Goal: Communication & Community: Answer question/provide support

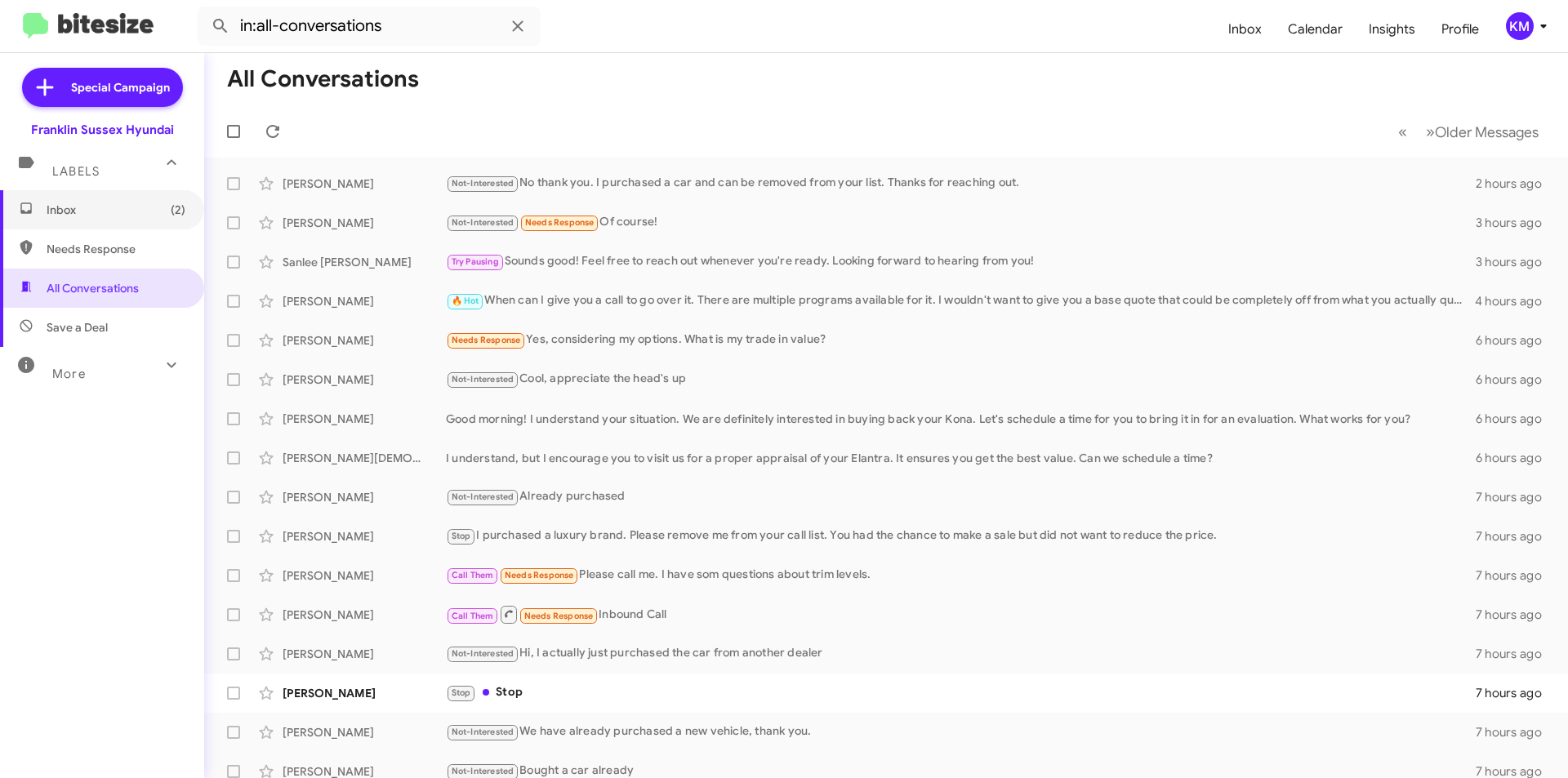
click at [127, 209] on span "Inbox (2)" at bounding box center [116, 210] width 139 height 17
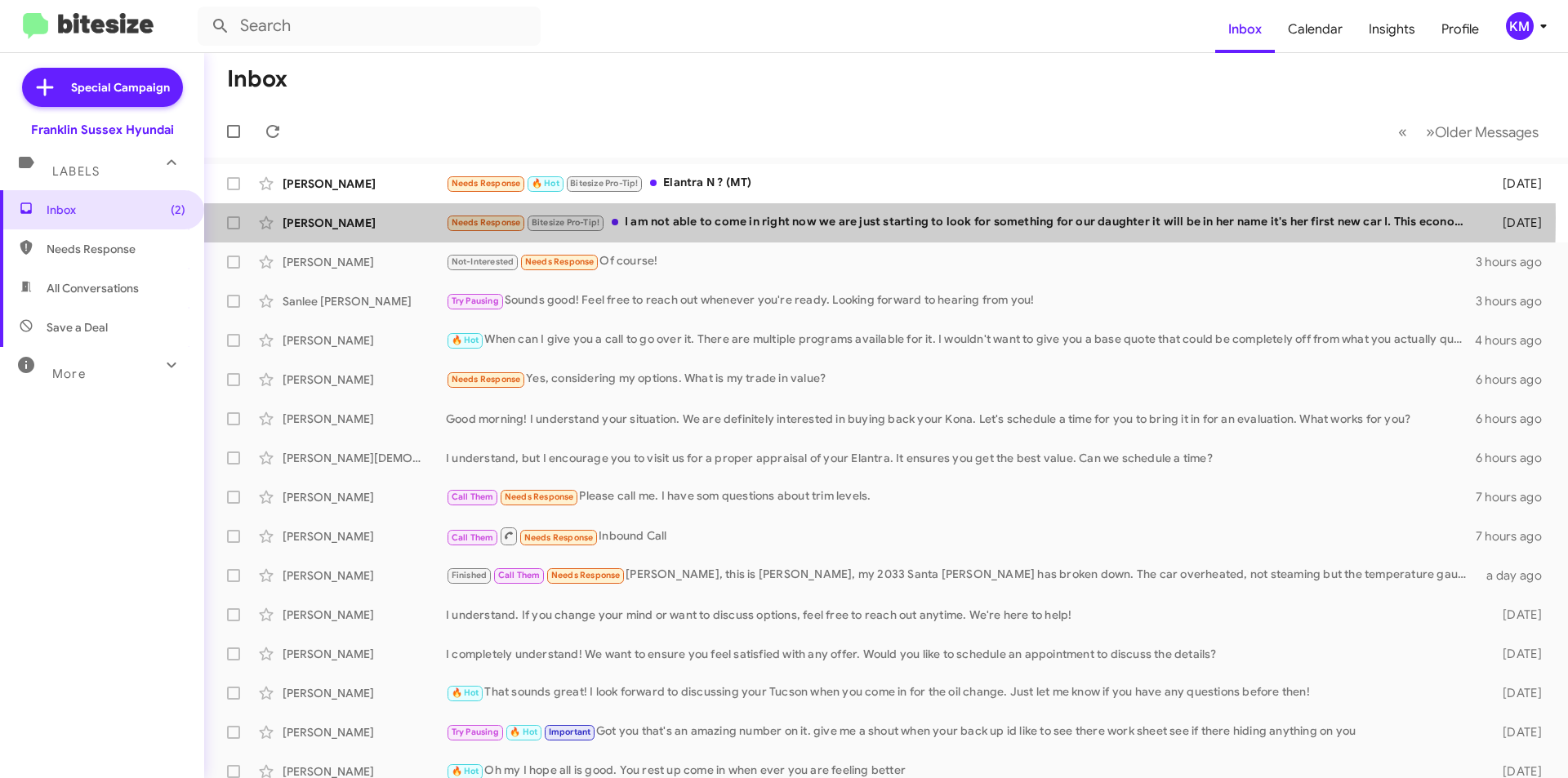
click at [678, 217] on div "Needs Response Bitesize Pro-Tip! I am not able to come in right now we are just…" at bounding box center [961, 222] width 1031 height 18
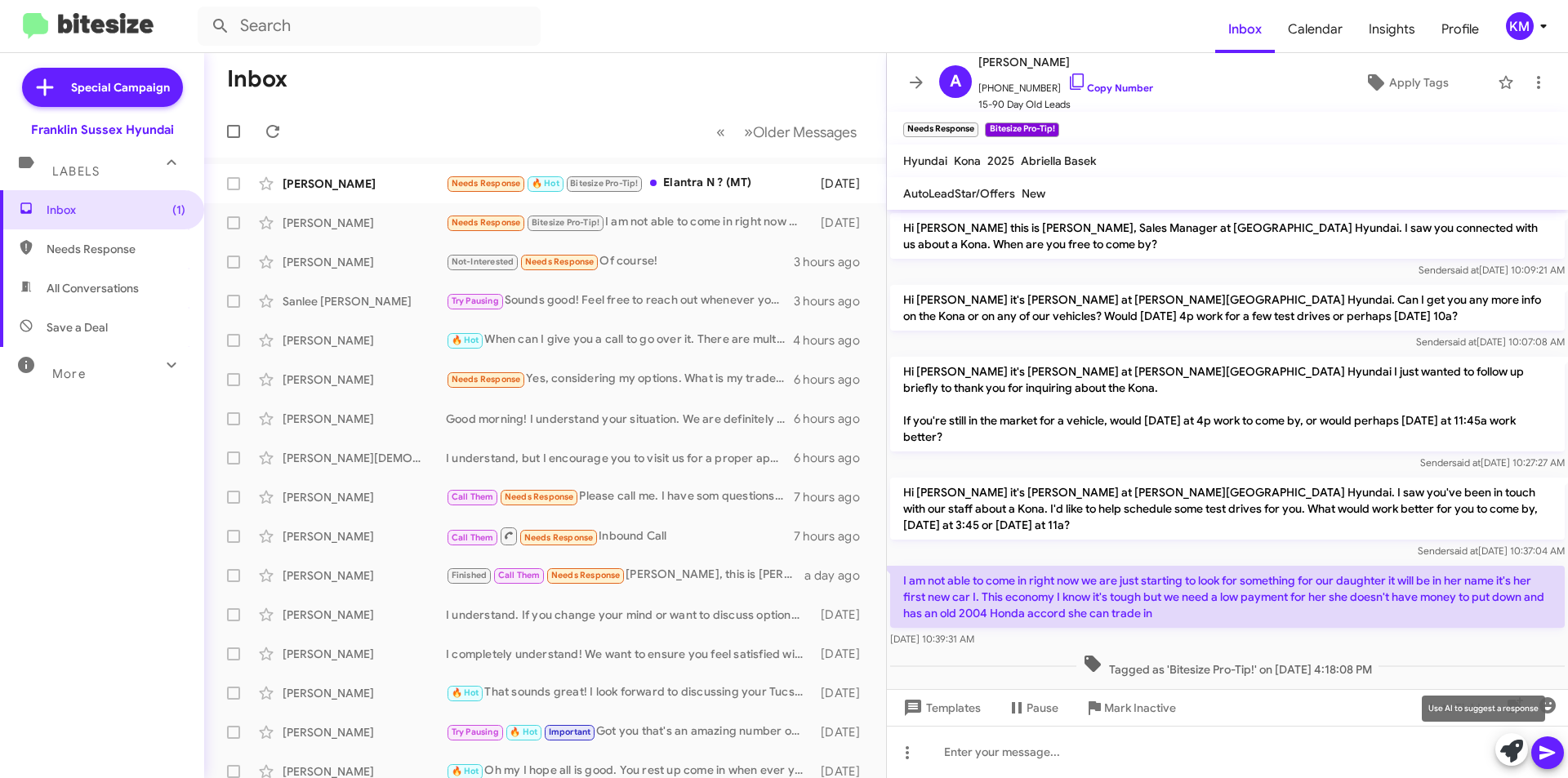
click at [1513, 749] on icon at bounding box center [1511, 750] width 23 height 23
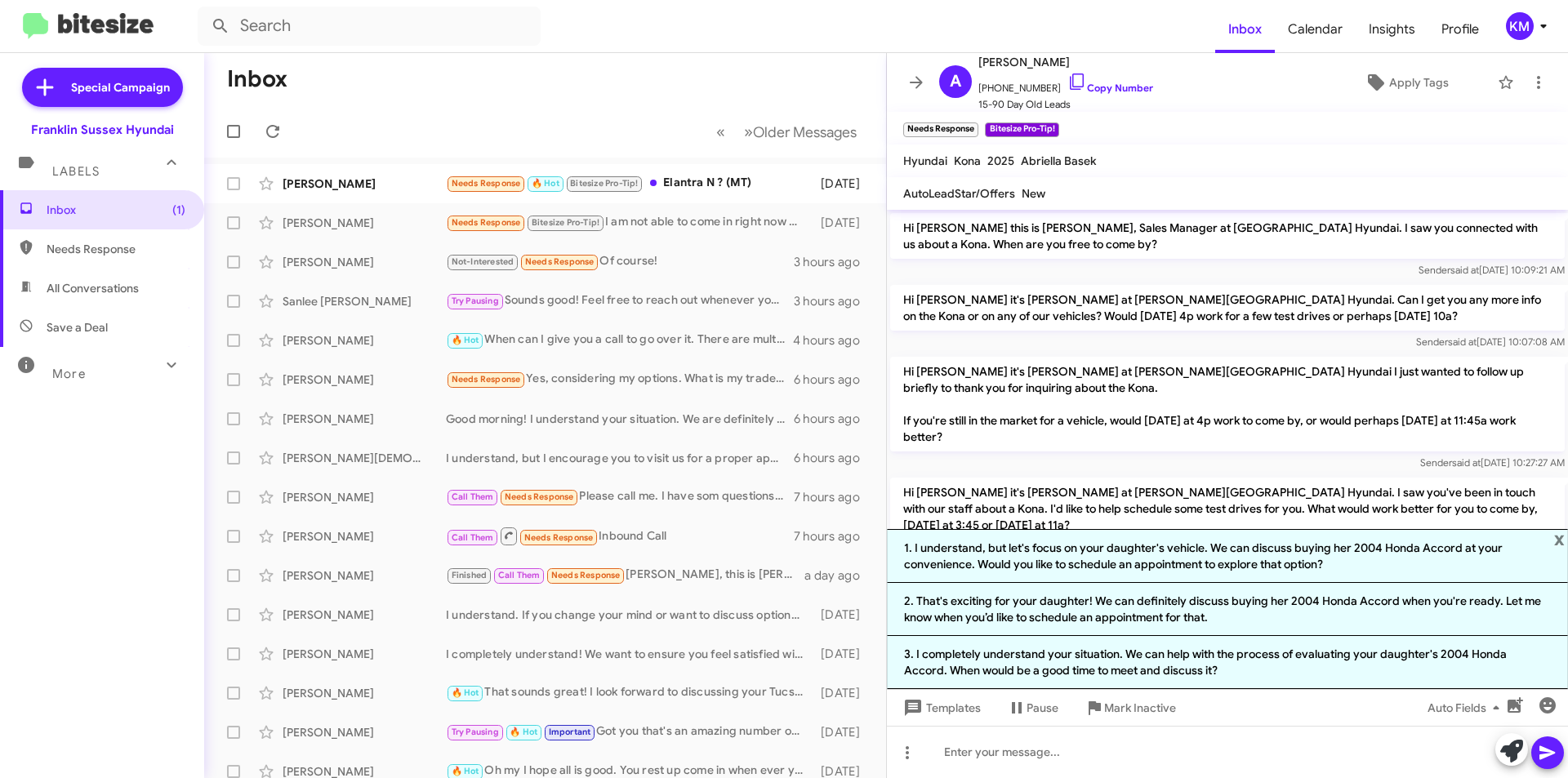
click at [1195, 659] on li "3. I completely understand your situation. We can help with the process of eval…" at bounding box center [1227, 663] width 681 height 53
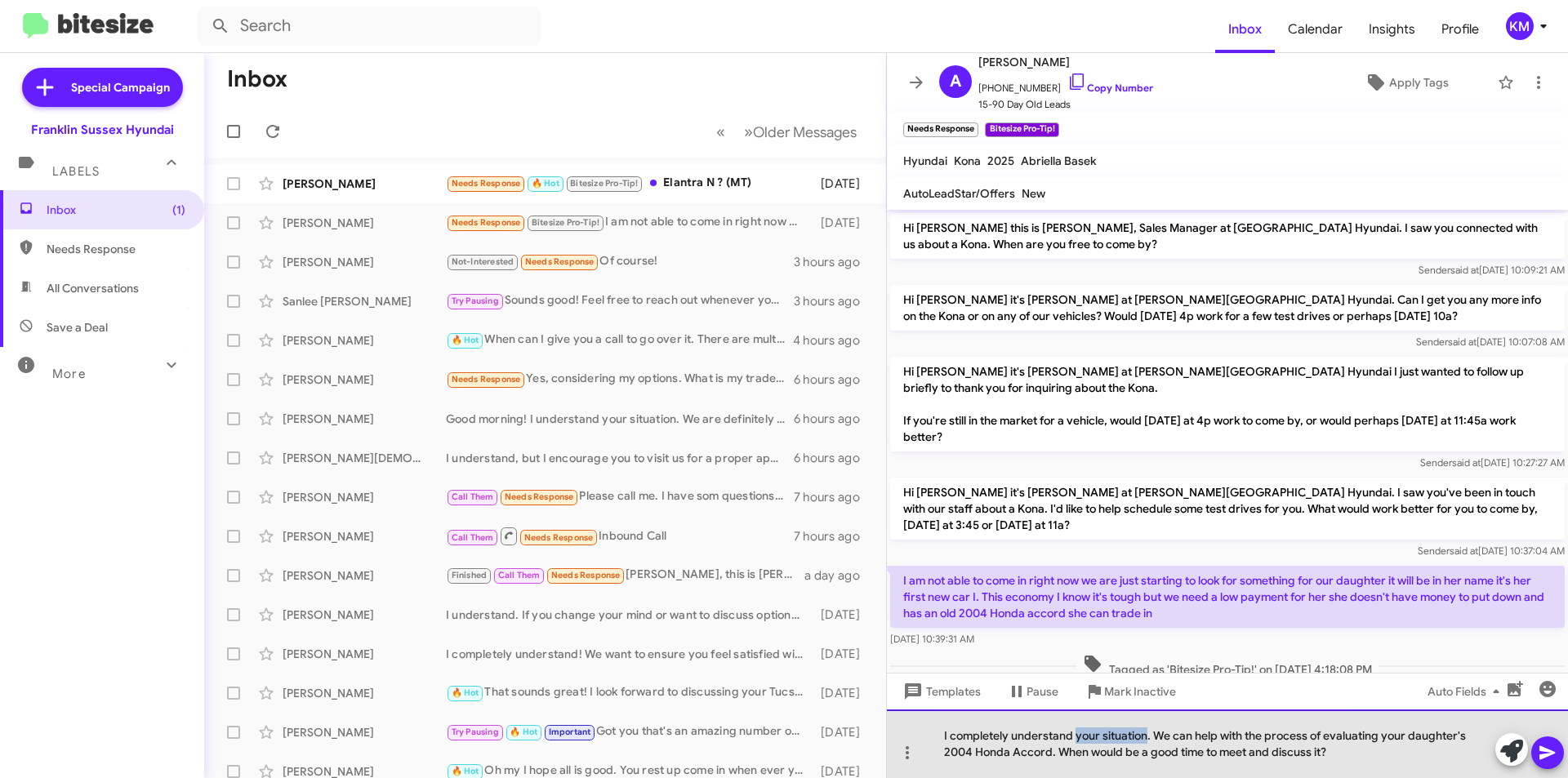
drag, startPoint x: 1147, startPoint y: 738, endPoint x: 1077, endPoint y: 729, distance: 70.6
click at [1076, 732] on div "I completely understand your situation. We can help with the process of evaluat…" at bounding box center [1227, 744] width 681 height 69
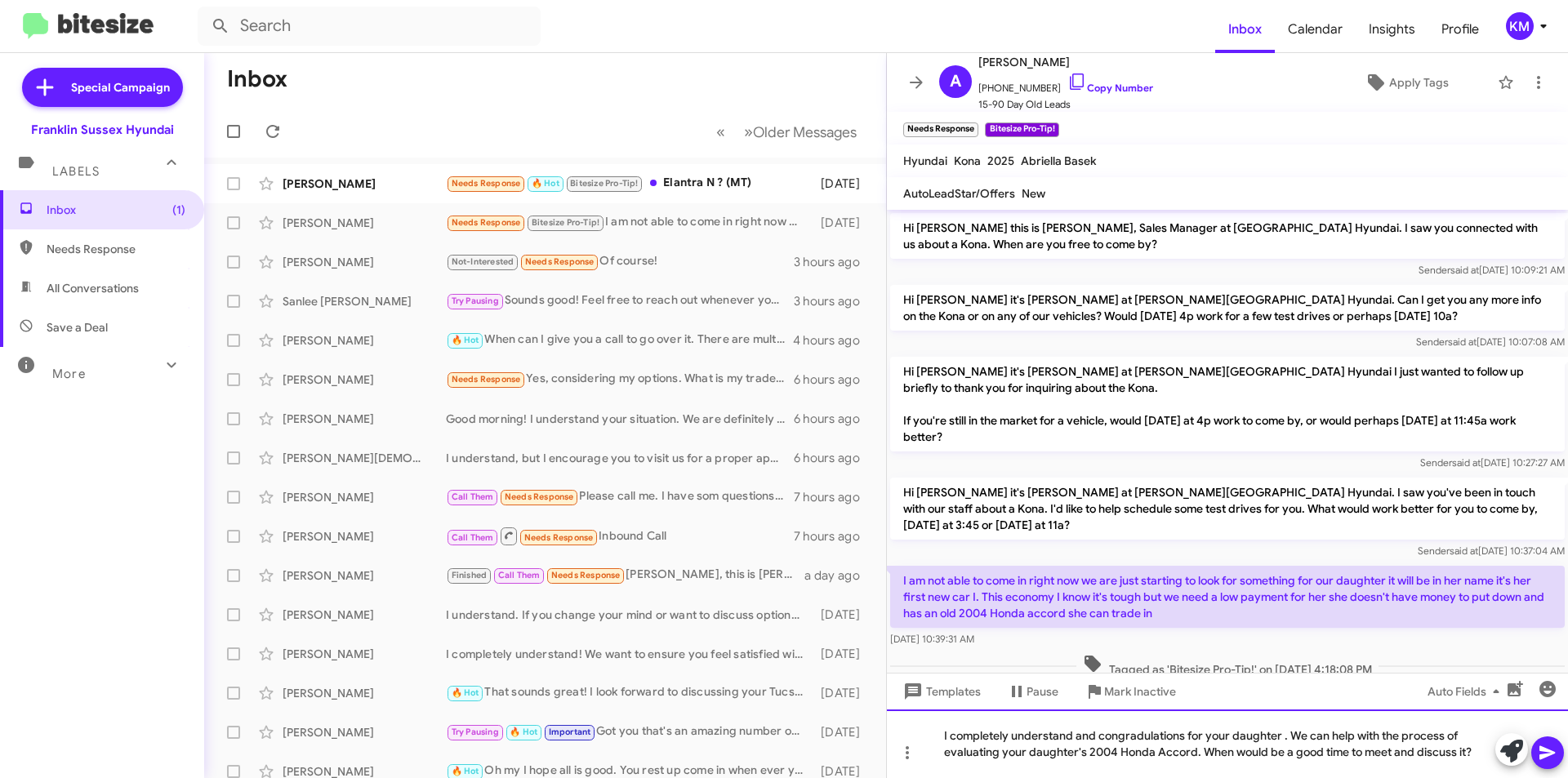
click at [1148, 734] on div "I completely understand and congradulations for your daughter . We can help wit…" at bounding box center [1227, 744] width 681 height 69
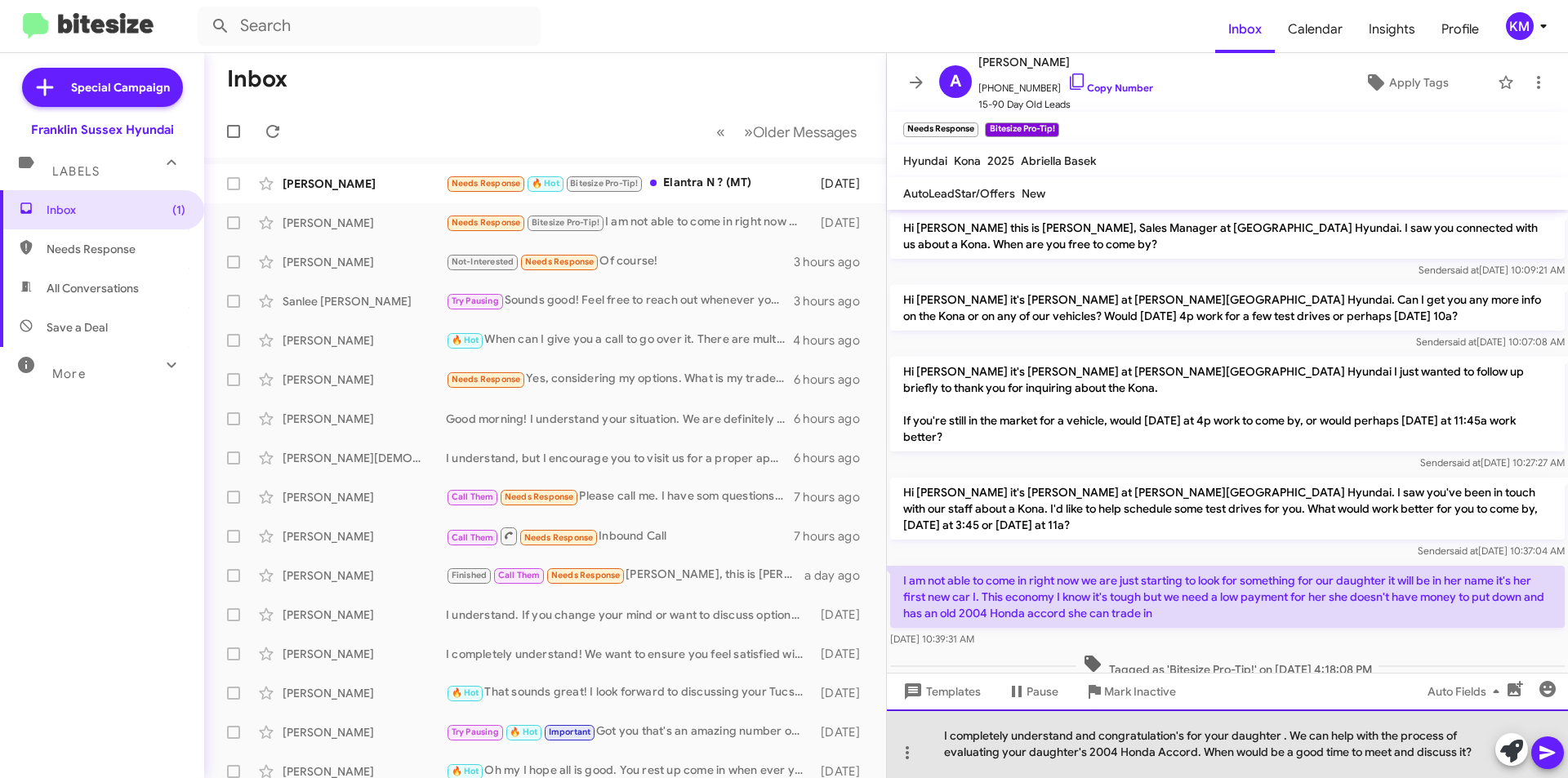
click at [1558, 771] on div "I completely understand and congratulation's for your daughter . We can help wi…" at bounding box center [1227, 744] width 681 height 69
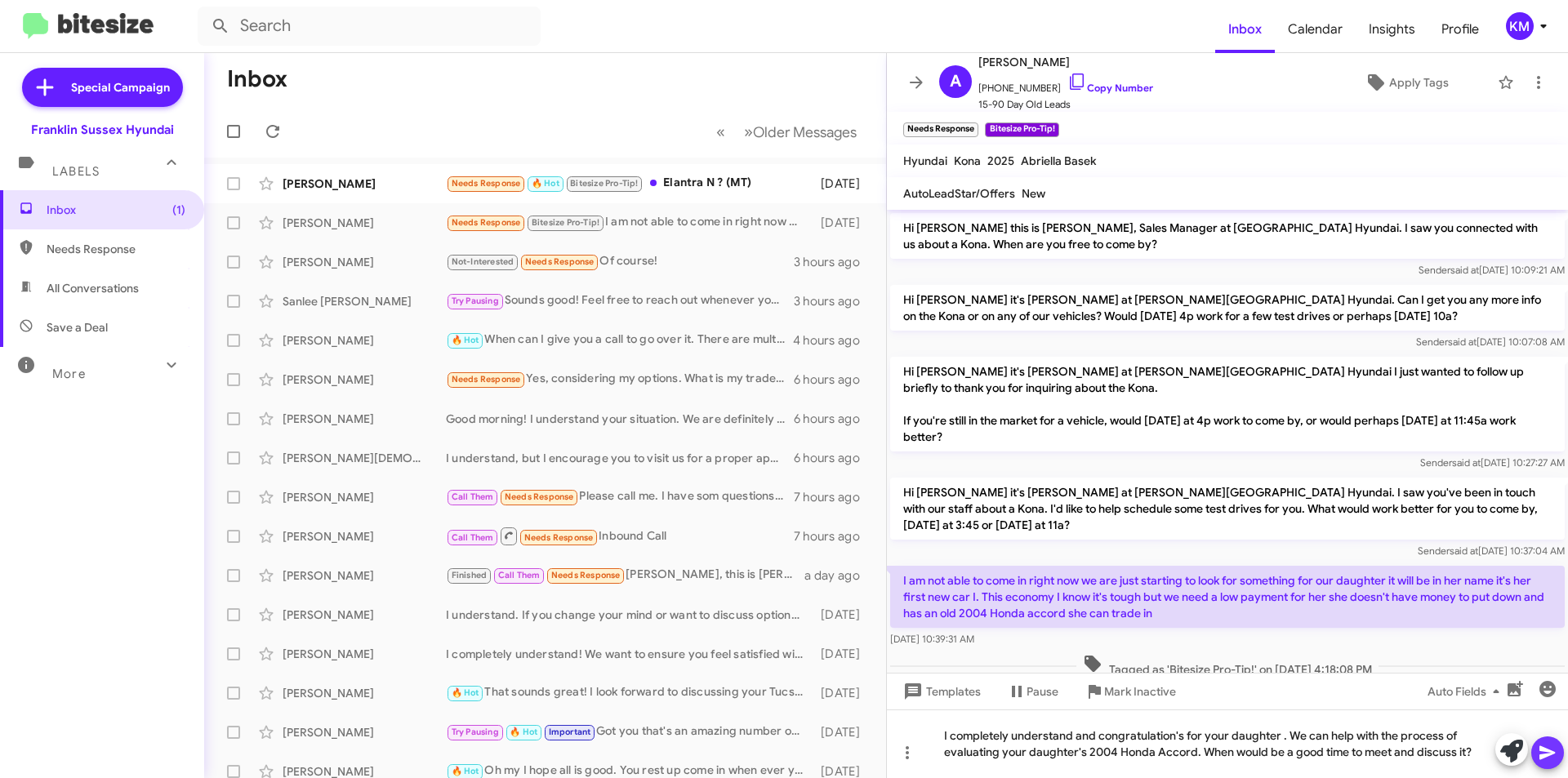
click at [1549, 755] on icon at bounding box center [1547, 753] width 16 height 14
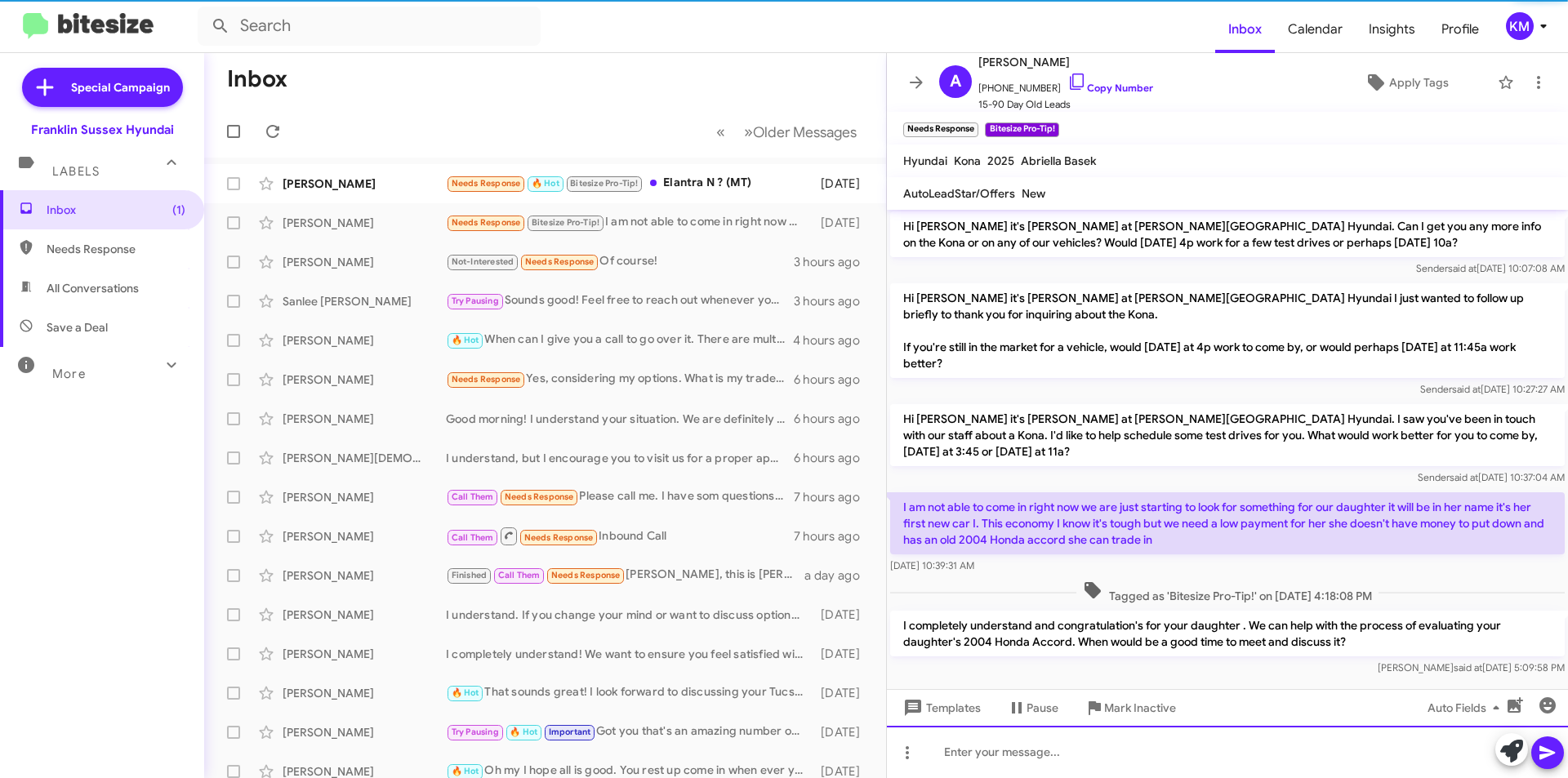
scroll to position [76, 0]
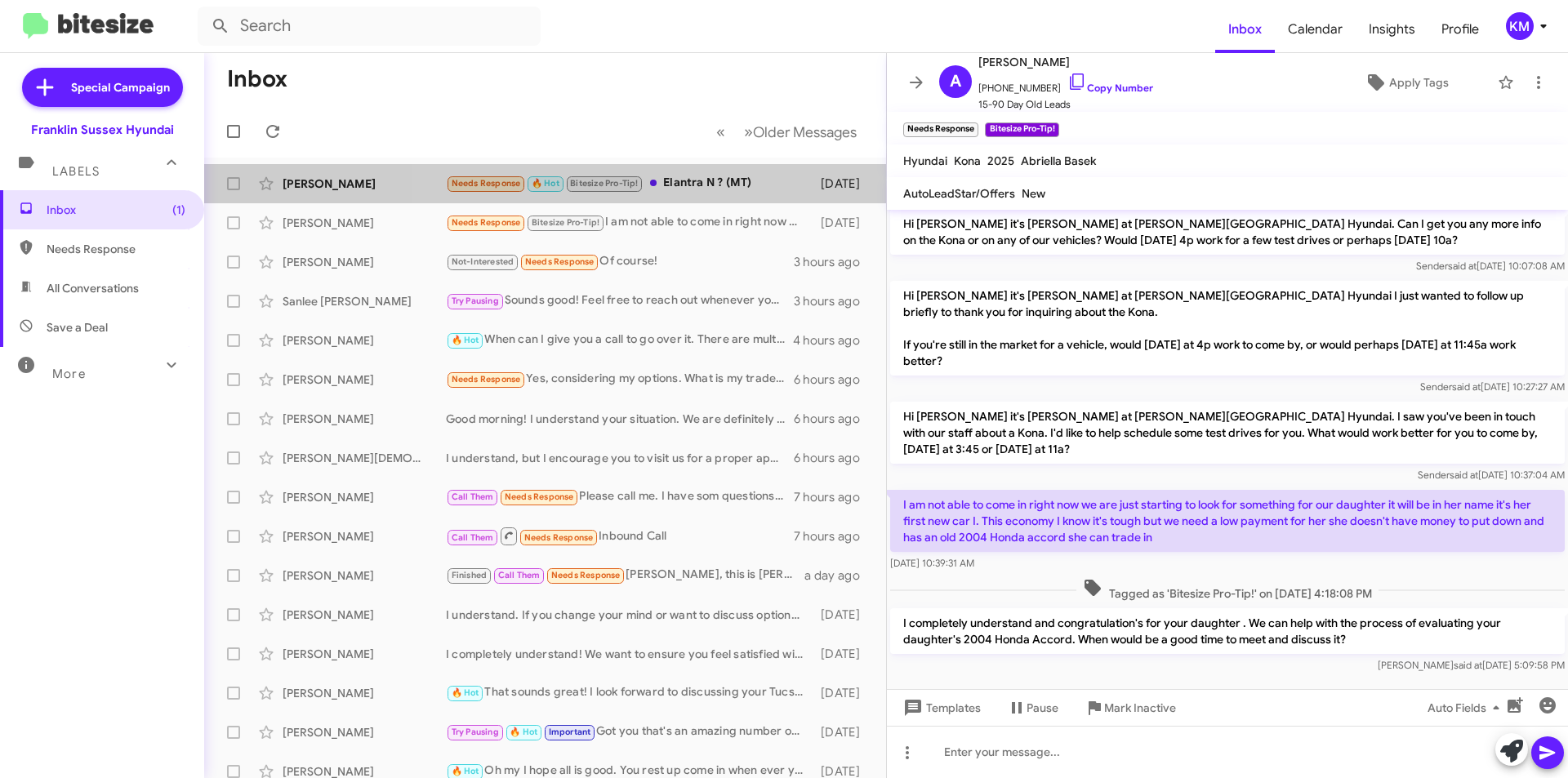
click at [680, 181] on div "Needs Response 🔥 Hot Bitesize Pro-Tip! Elantra N ? (MT)" at bounding box center [629, 183] width 367 height 18
